Goal: Task Accomplishment & Management: Manage account settings

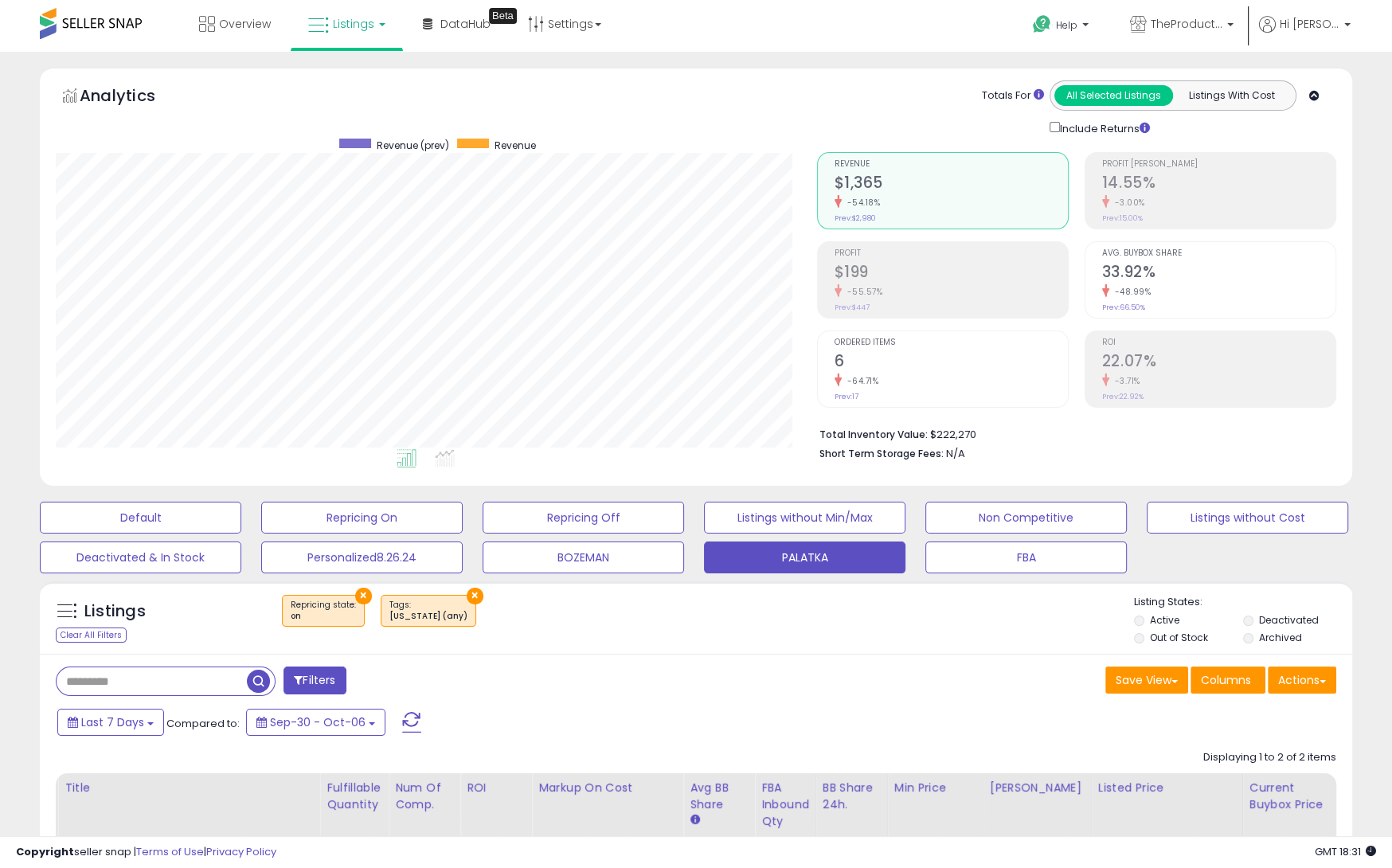
click at [380, 19] on link "Listings" at bounding box center [347, 23] width 101 height 48
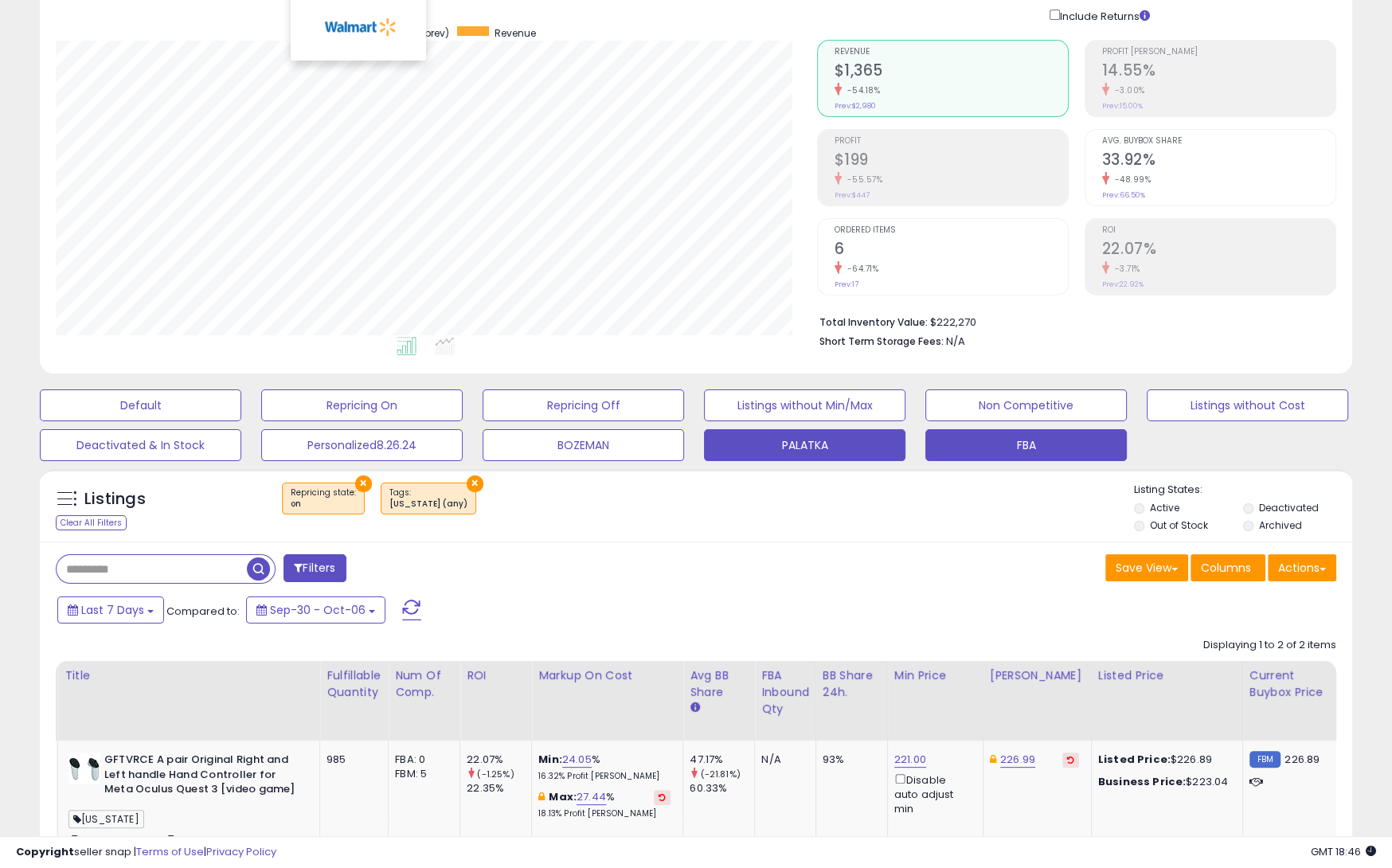
click at [1042, 449] on button "FBA" at bounding box center [1026, 445] width 202 height 32
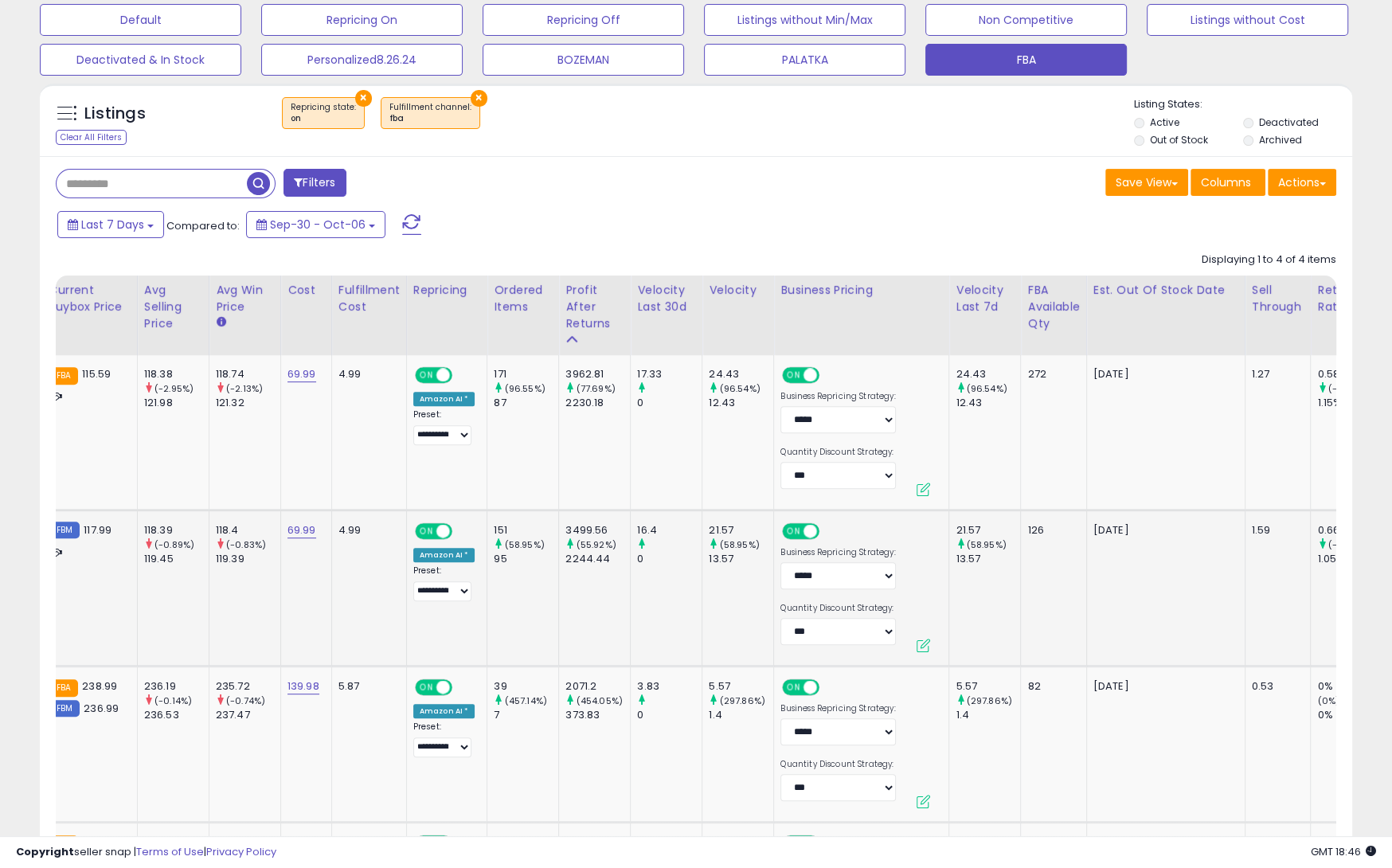
click at [917, 641] on button at bounding box center [924, 645] width 13 height 13
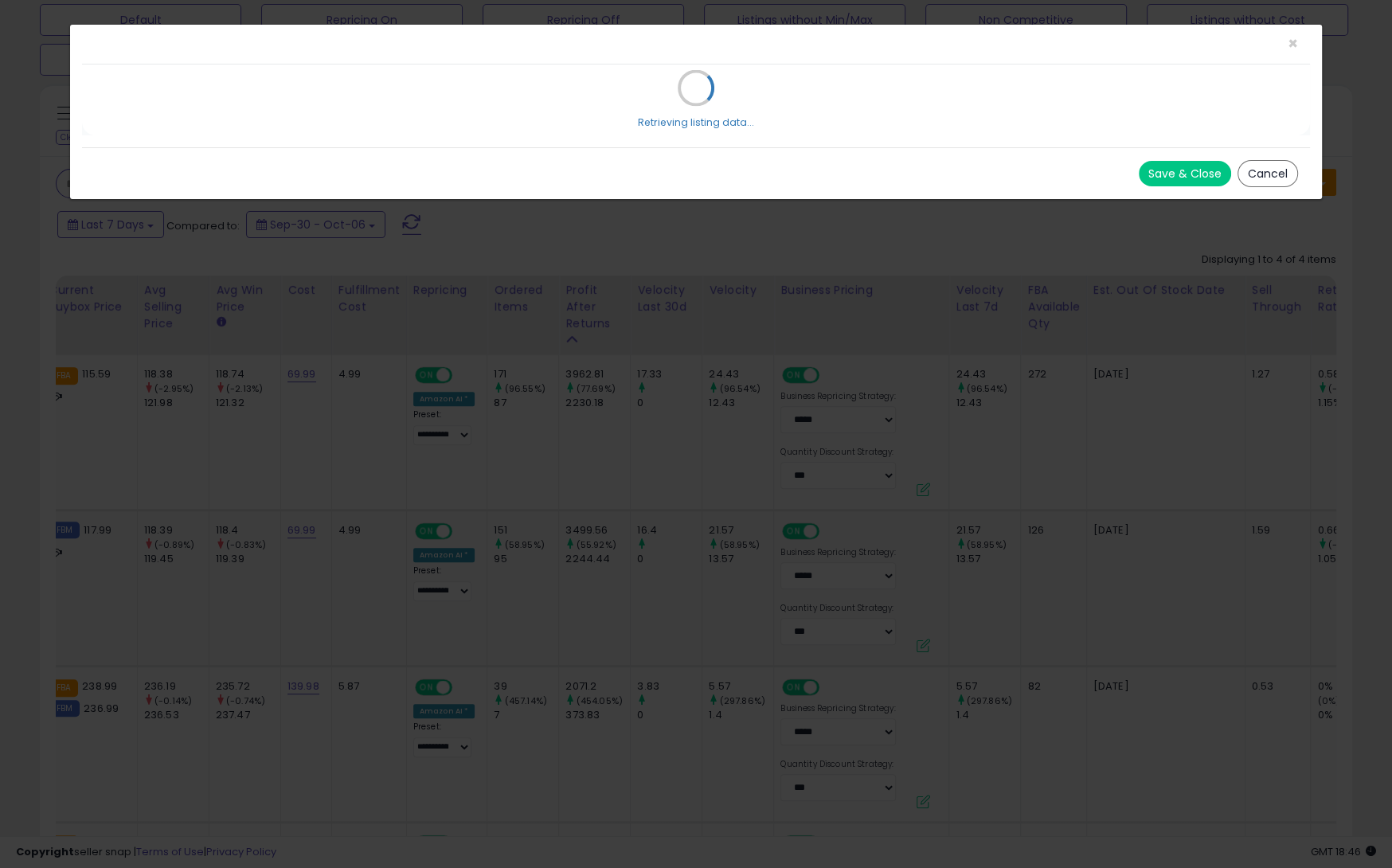
select select "*****"
select select "*******"
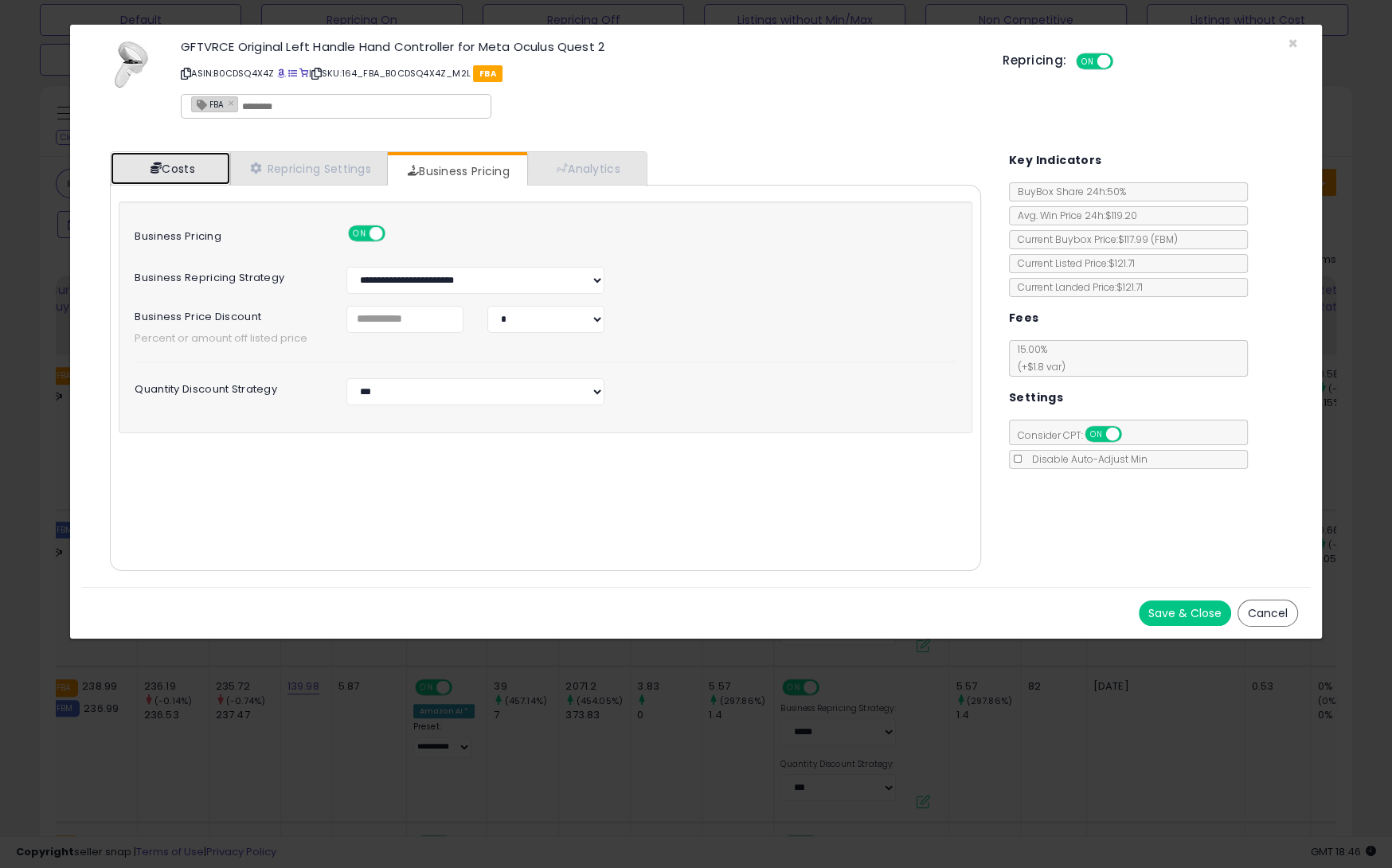
click at [172, 176] on link "Costs" at bounding box center [170, 168] width 119 height 33
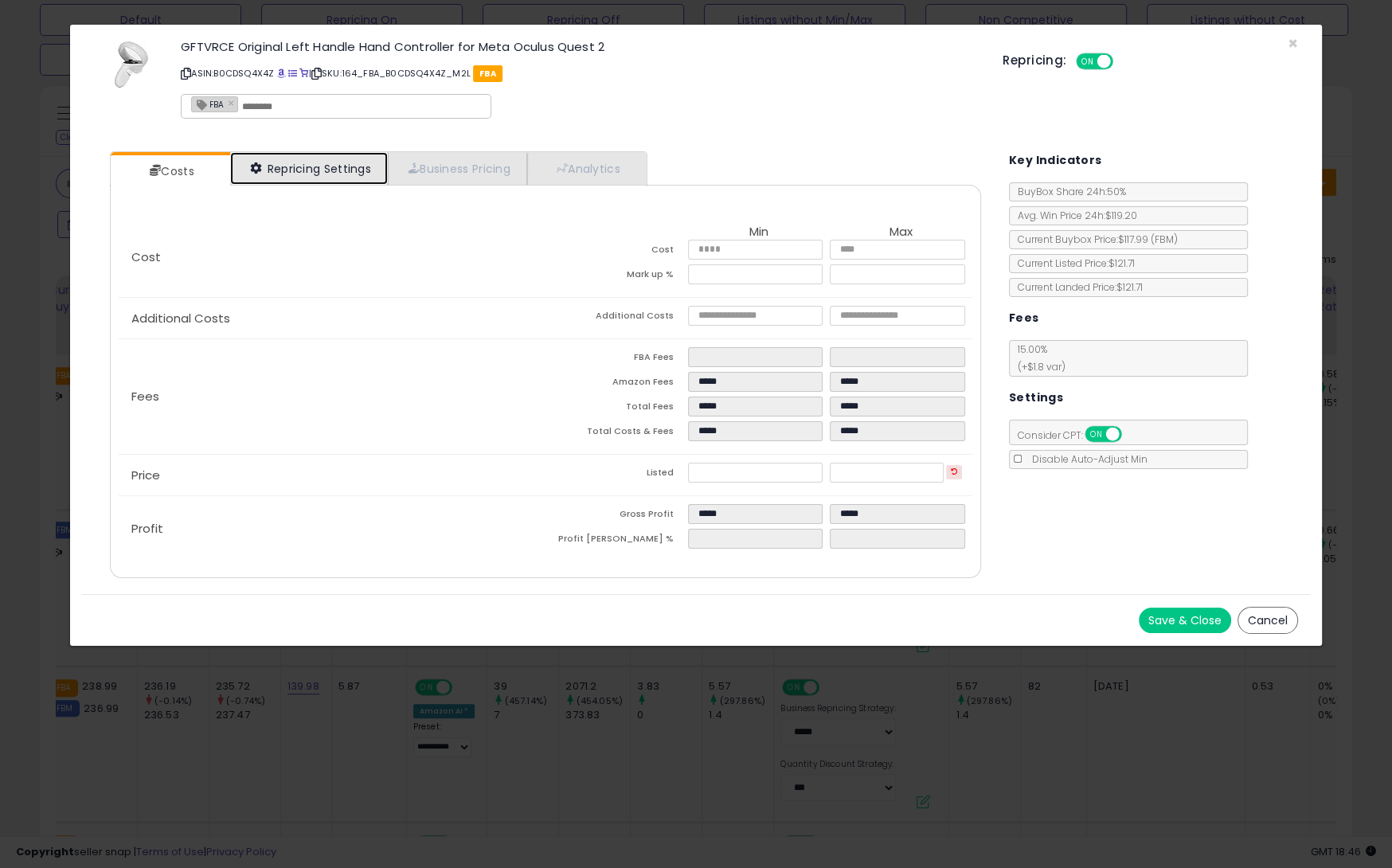
click at [327, 165] on link "Repricing Settings" at bounding box center [309, 168] width 158 height 33
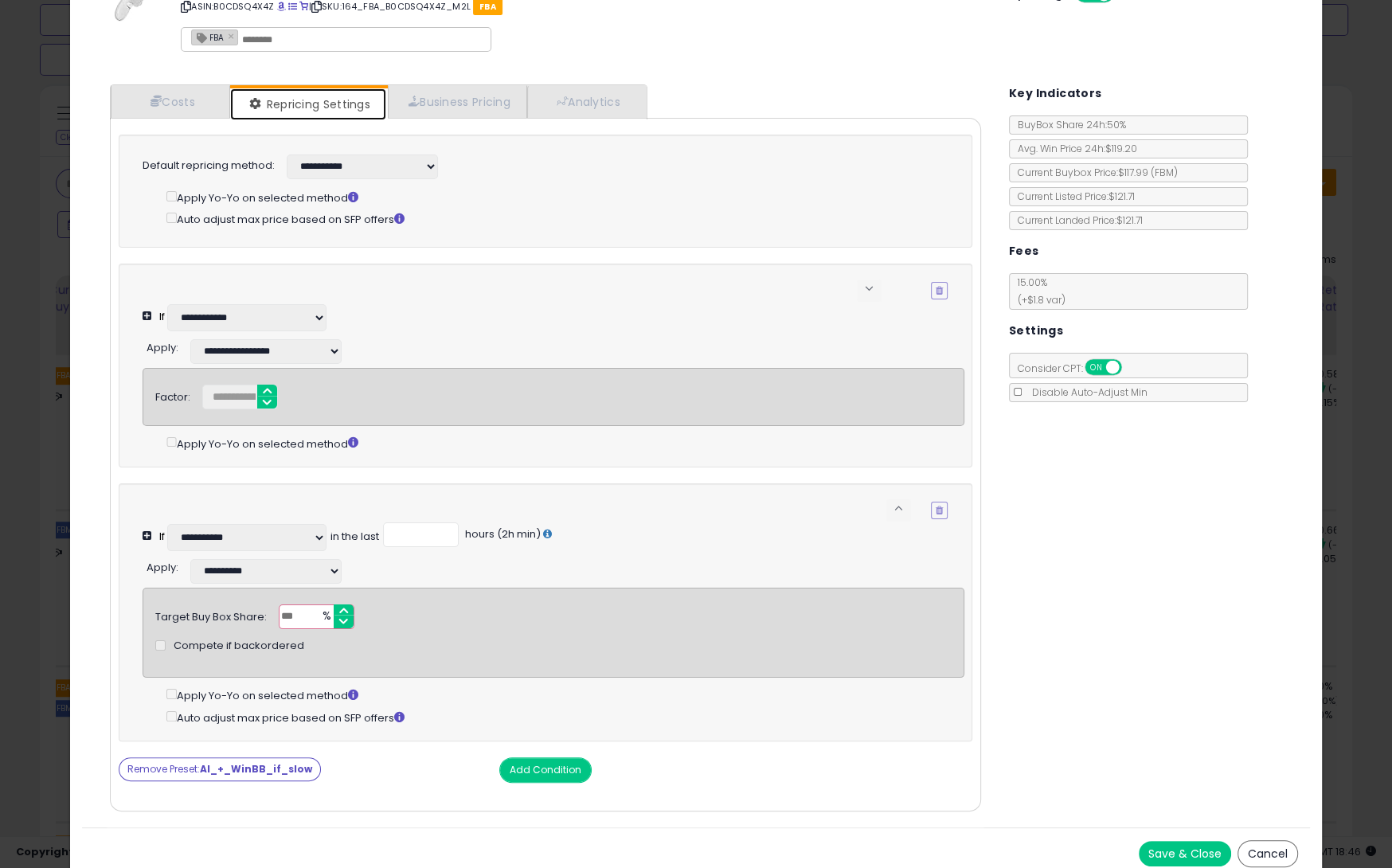
scroll to position [51, 0]
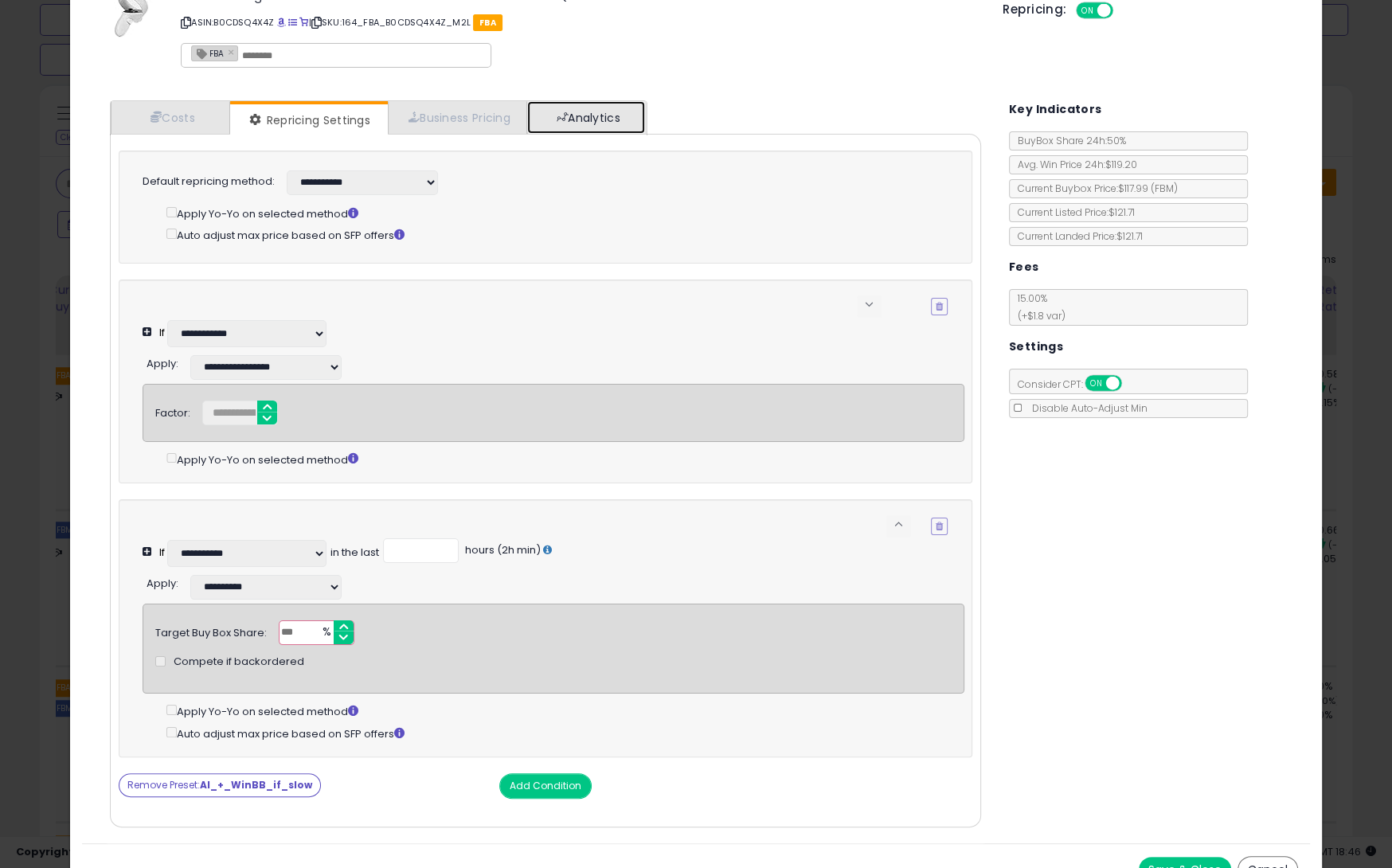
click at [601, 129] on link "Analytics" at bounding box center [587, 117] width 118 height 33
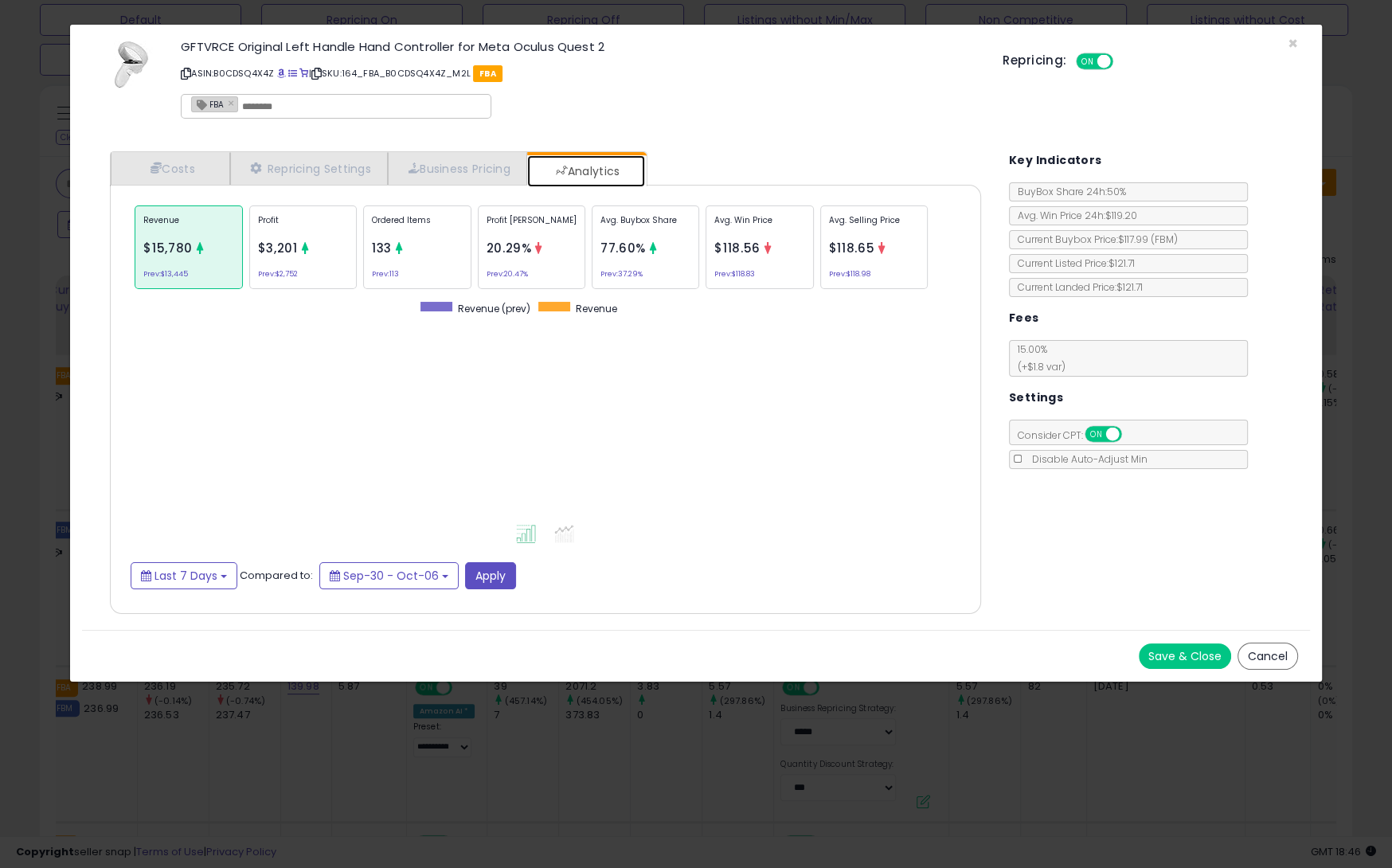
scroll to position [795662, 795467]
click at [1279, 647] on button "Cancel" at bounding box center [1267, 656] width 60 height 27
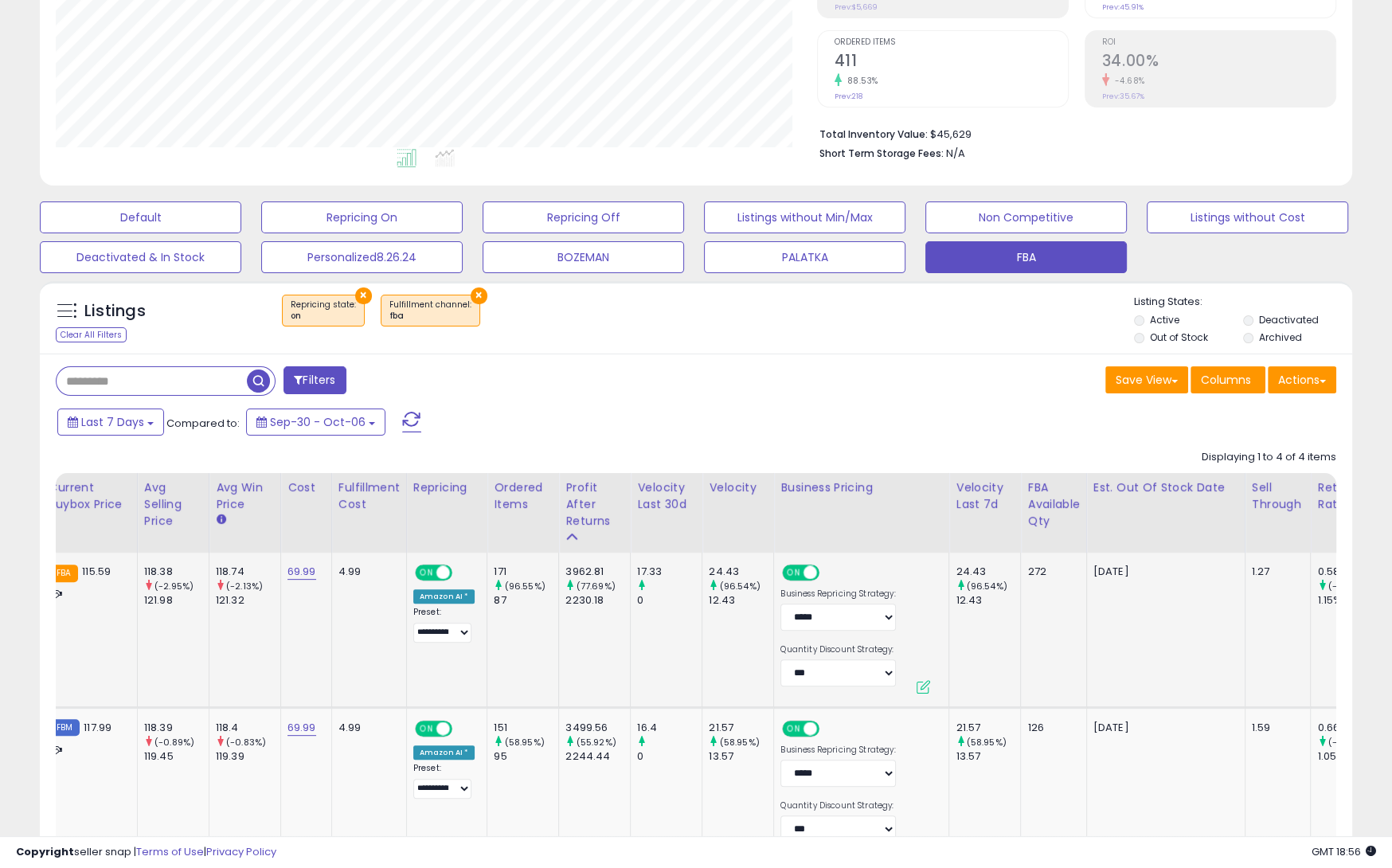
scroll to position [0, 0]
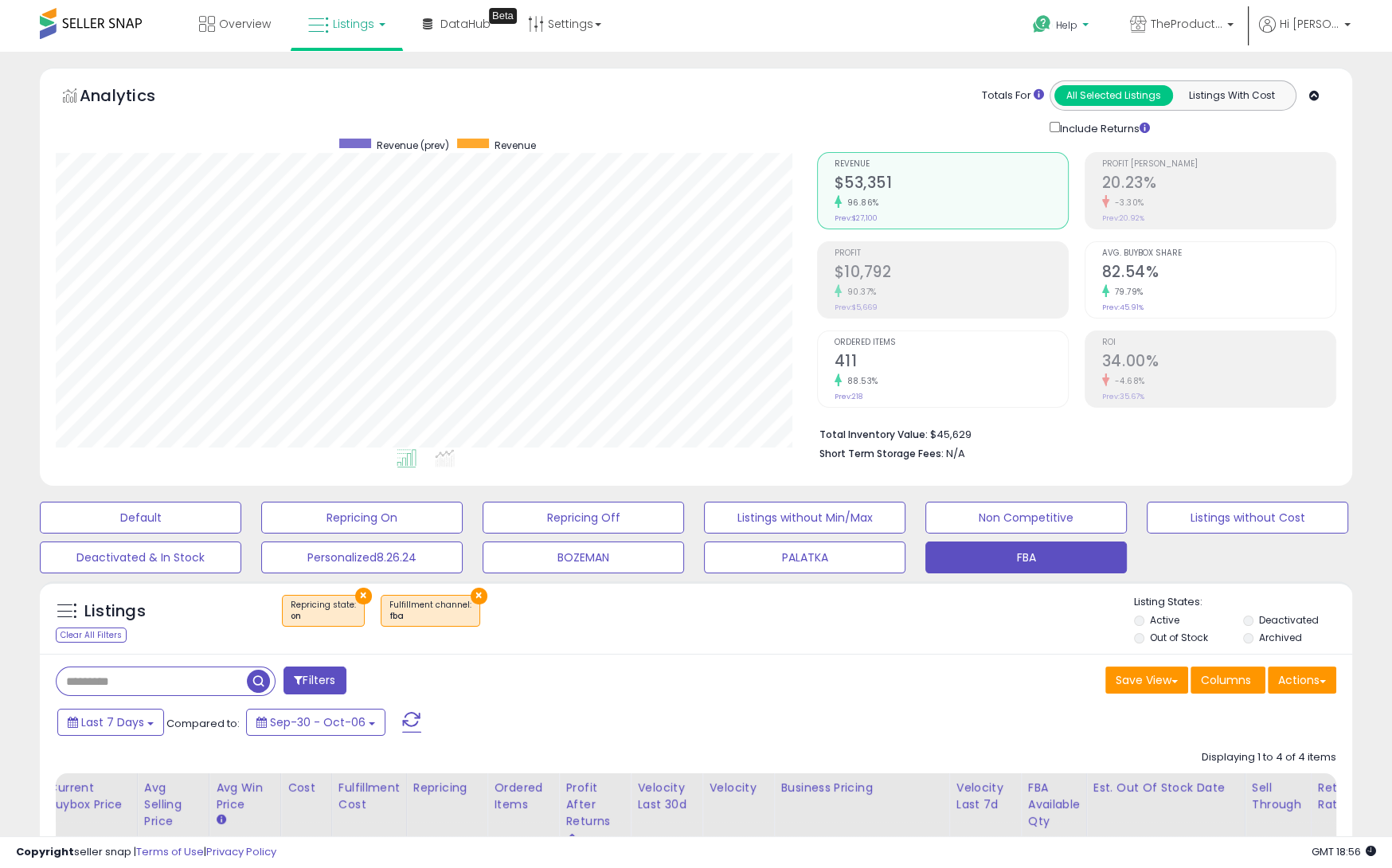
click at [1082, 26] on b at bounding box center [1085, 29] width 7 height 11
click at [1064, 79] on link "Contact Support" at bounding box center [1078, 84] width 86 height 15
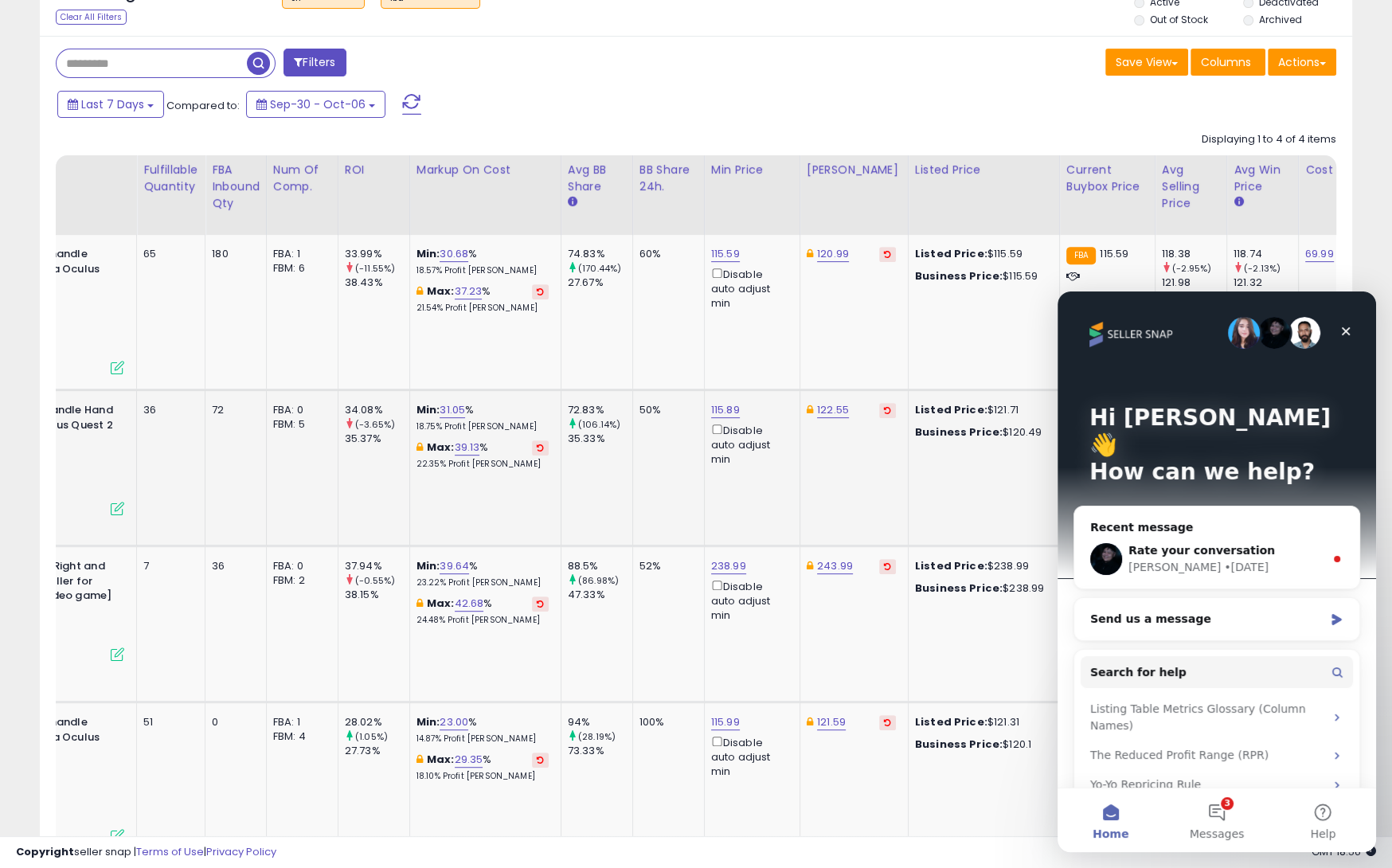
scroll to position [0, 207]
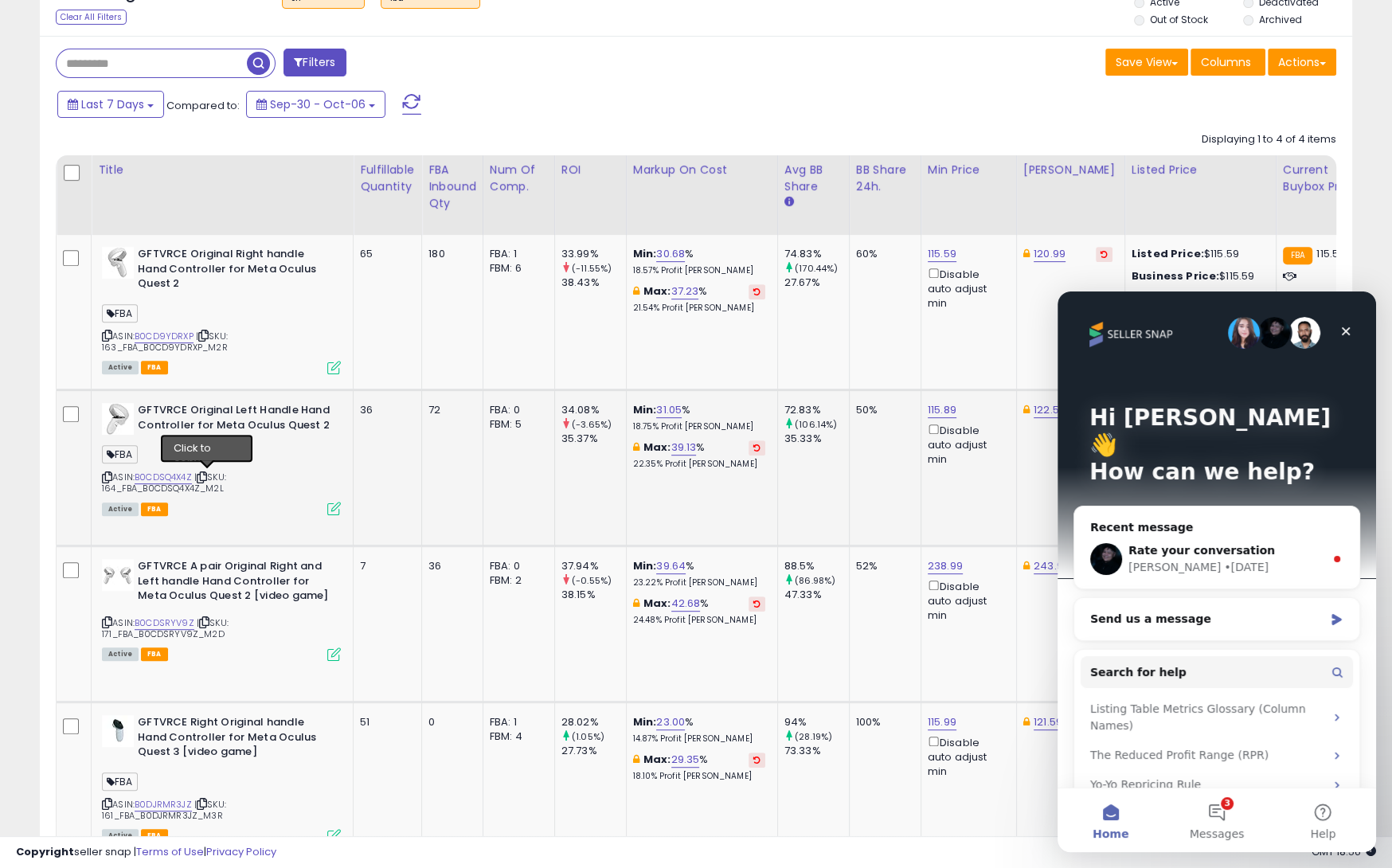
click at [207, 475] on icon at bounding box center [202, 477] width 10 height 8
click at [1206, 611] on div "Send us a message" at bounding box center [1207, 619] width 234 height 17
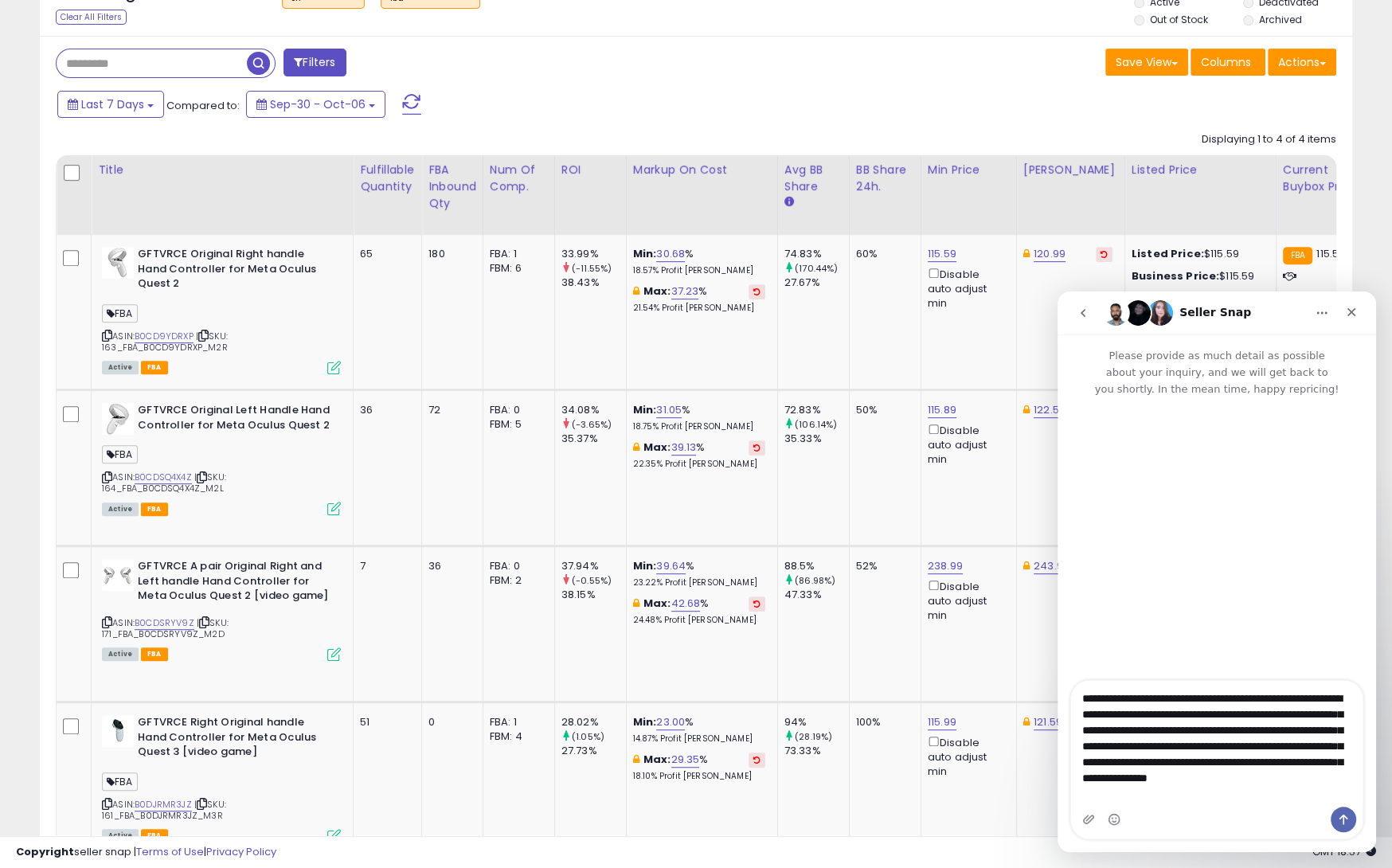
scroll to position [9, 0]
type textarea "**********"
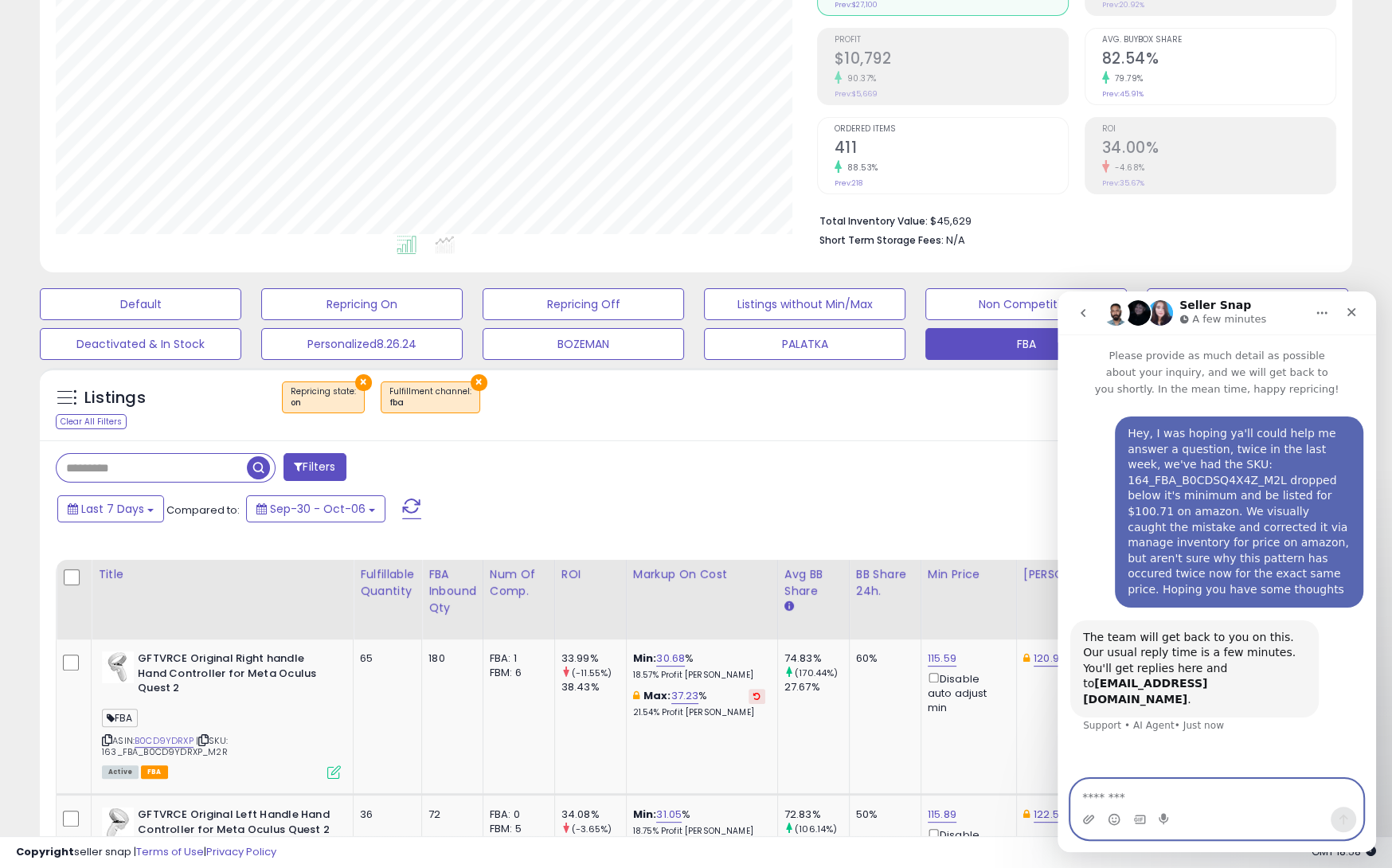
scroll to position [0, 0]
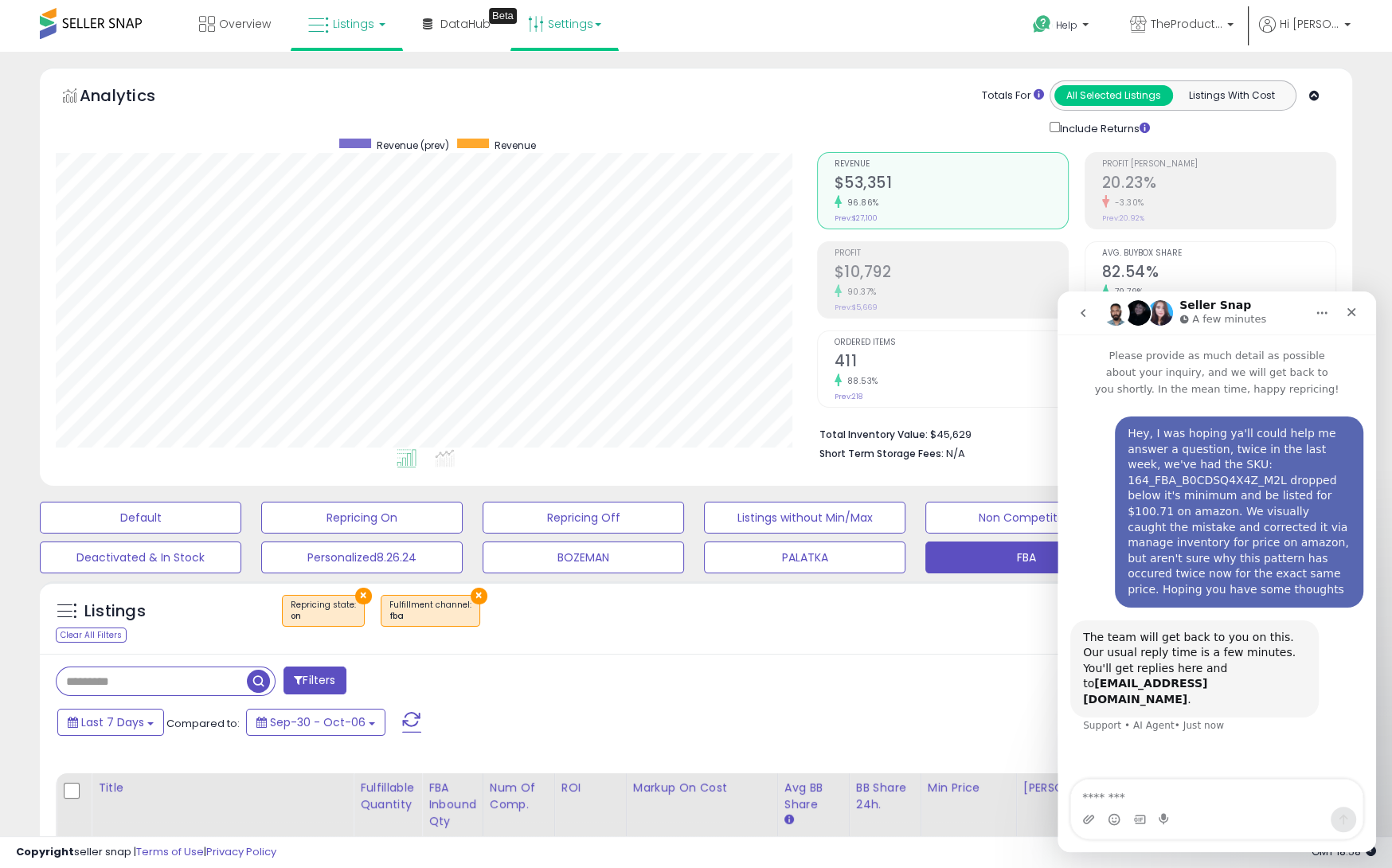
click at [588, 23] on link "Settings" at bounding box center [565, 23] width 98 height 48
click at [565, 78] on link "Store settings" at bounding box center [567, 81] width 71 height 15
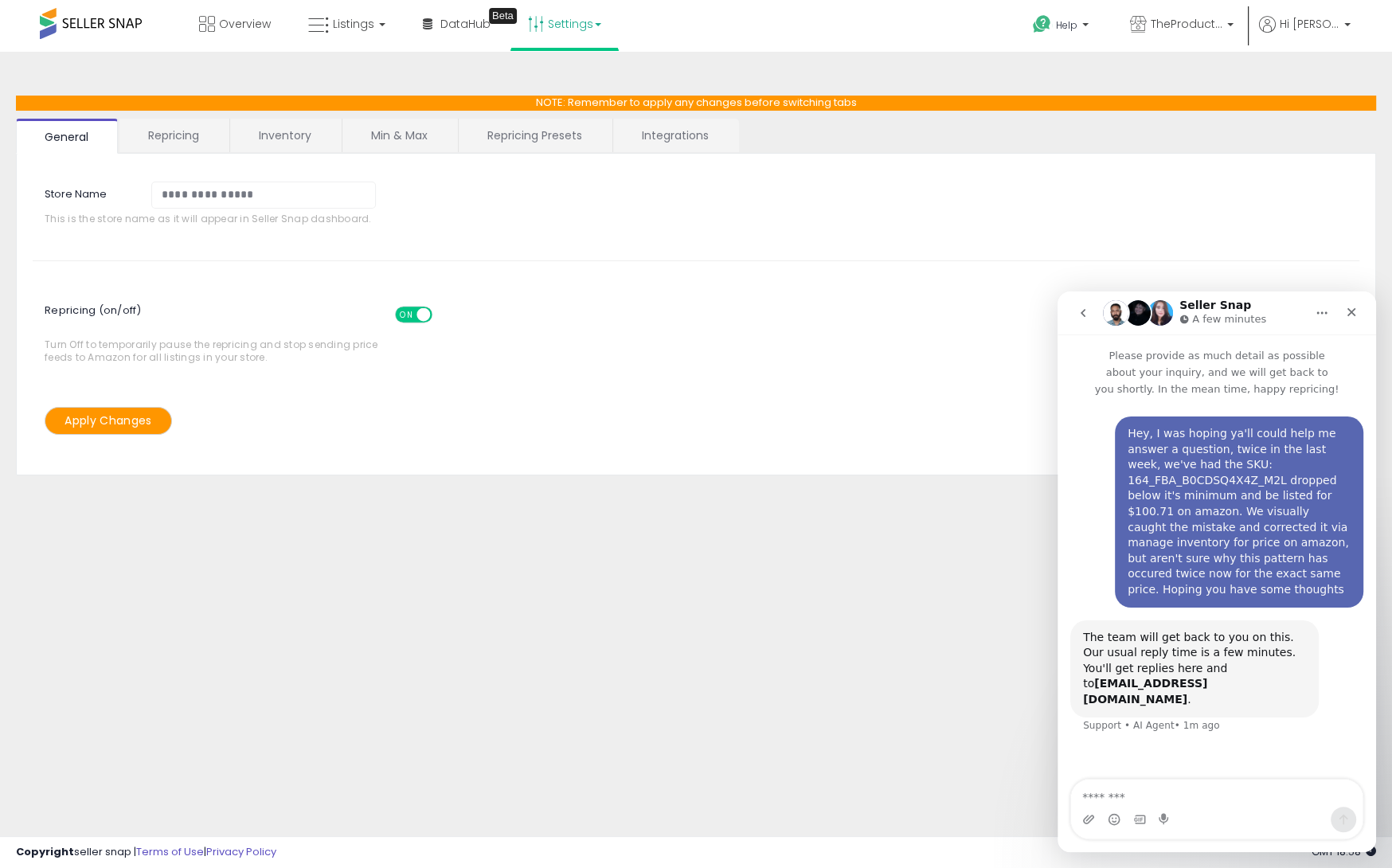
click at [179, 136] on link "Repricing" at bounding box center [173, 135] width 108 height 34
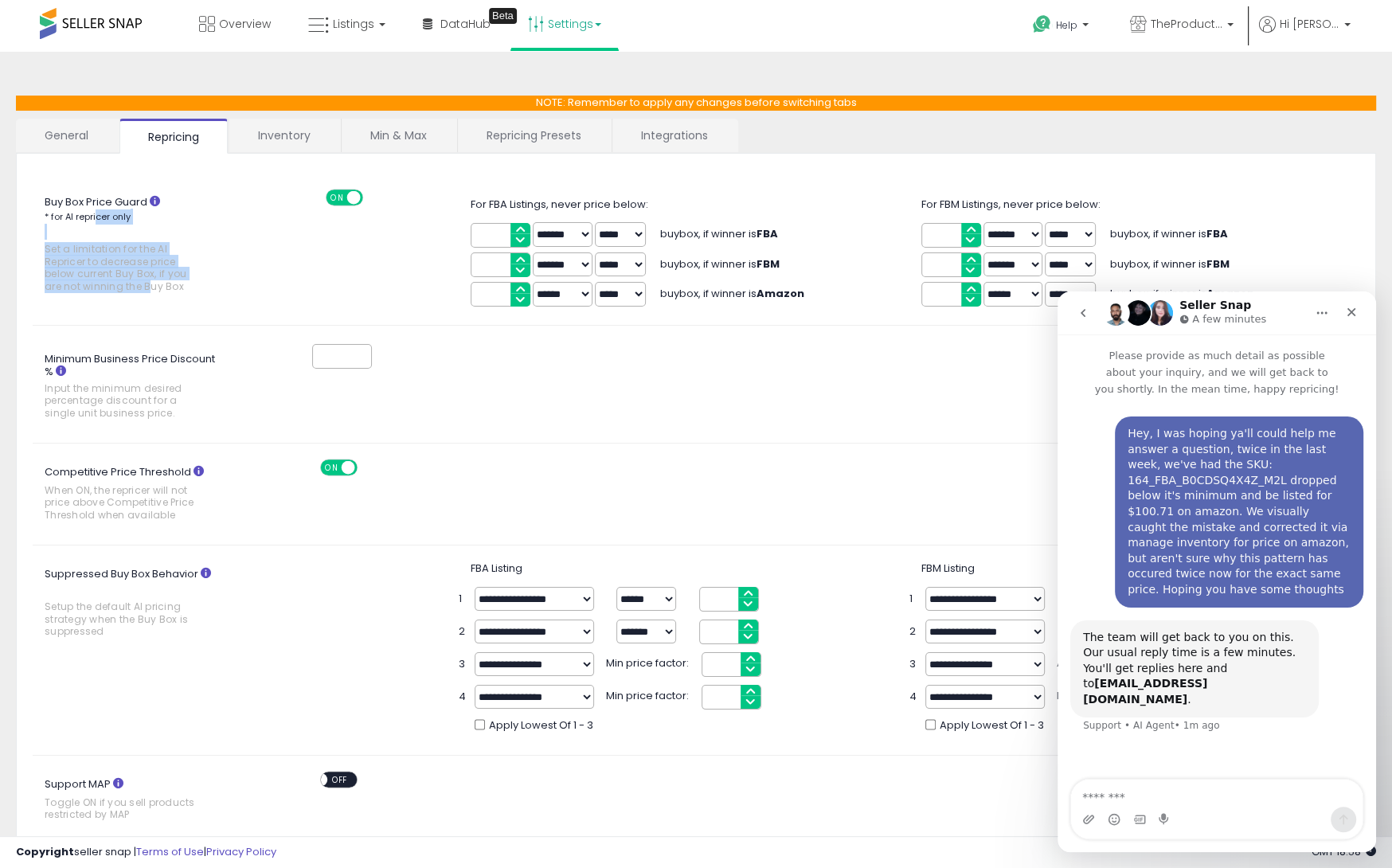
drag, startPoint x: 146, startPoint y: 286, endPoint x: 96, endPoint y: 216, distance: 86.0
click at [96, 216] on label "Buy Box Price Guard * for AI repricer only Set a limitation for the AI Repricer…" at bounding box center [133, 245] width 202 height 112
click at [384, 137] on link "Min & Max" at bounding box center [398, 135] width 114 height 34
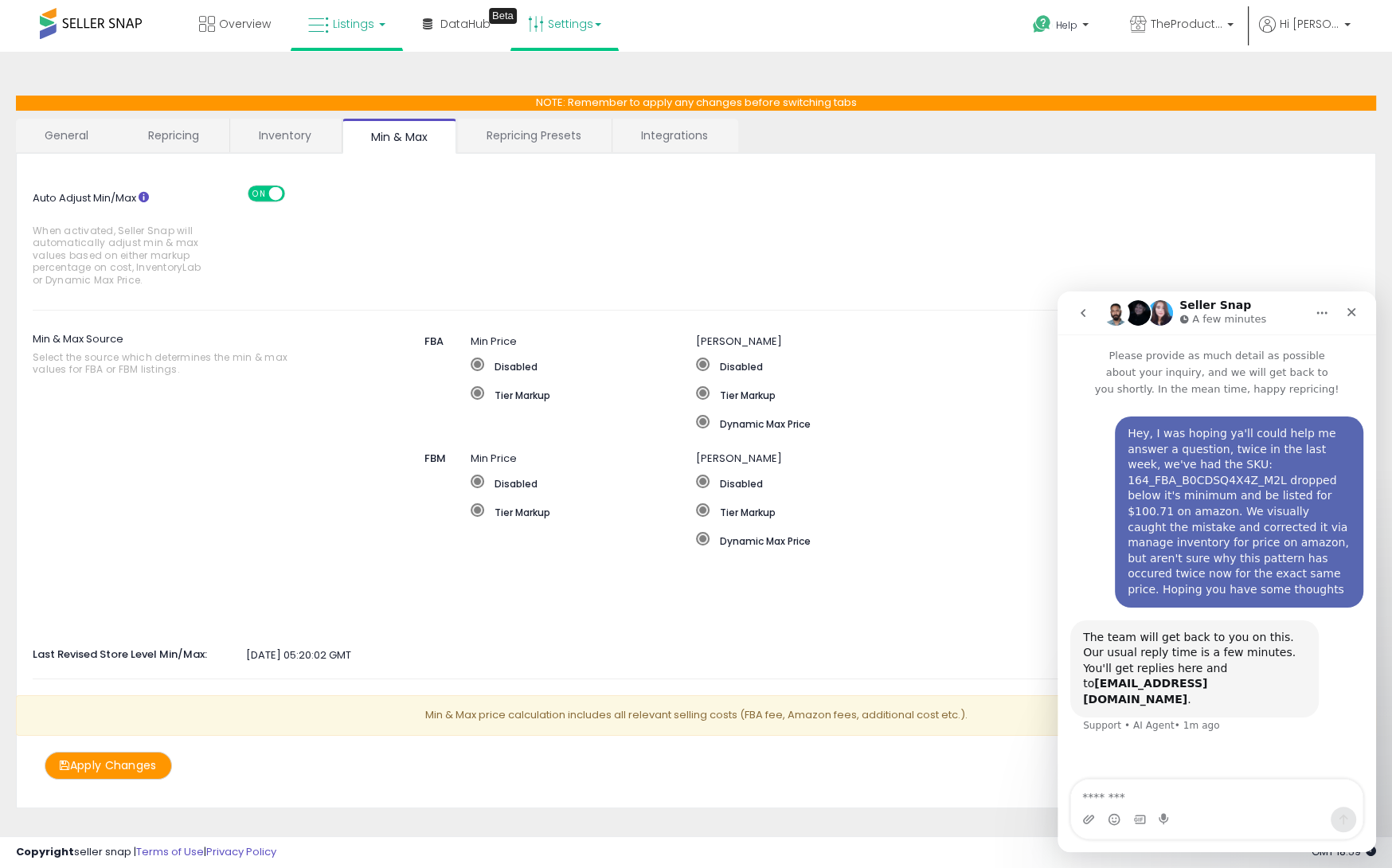
click at [349, 24] on span "Listings" at bounding box center [354, 23] width 41 height 16
click at [353, 71] on icon at bounding box center [359, 79] width 69 height 21
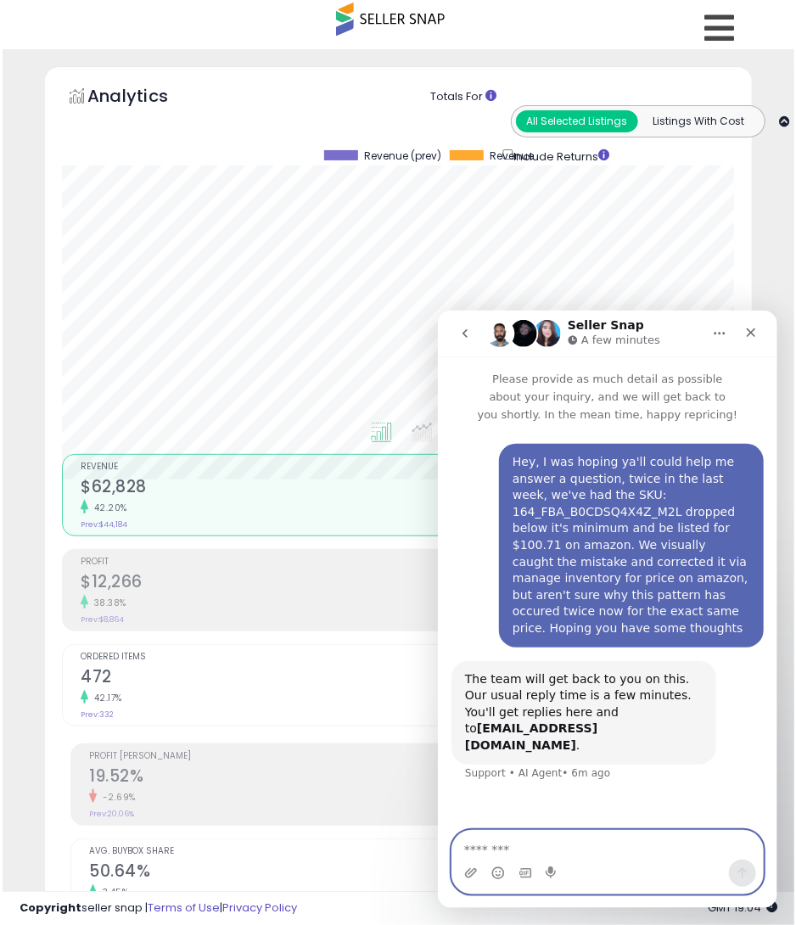
scroll to position [331, 702]
